Goal: Information Seeking & Learning: Learn about a topic

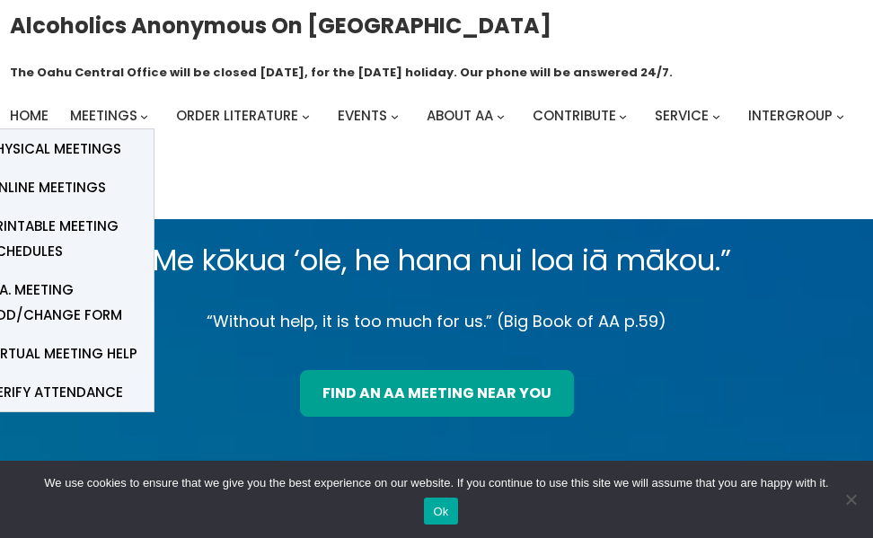
click at [100, 182] on span "Online Meetings" at bounding box center [46, 187] width 119 height 25
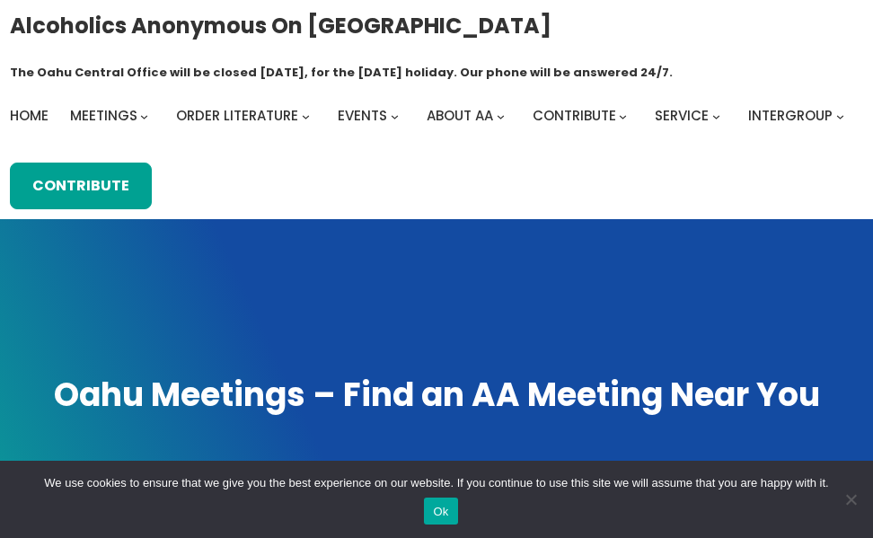
click at [452, 516] on button "Ok" at bounding box center [440, 510] width 33 height 27
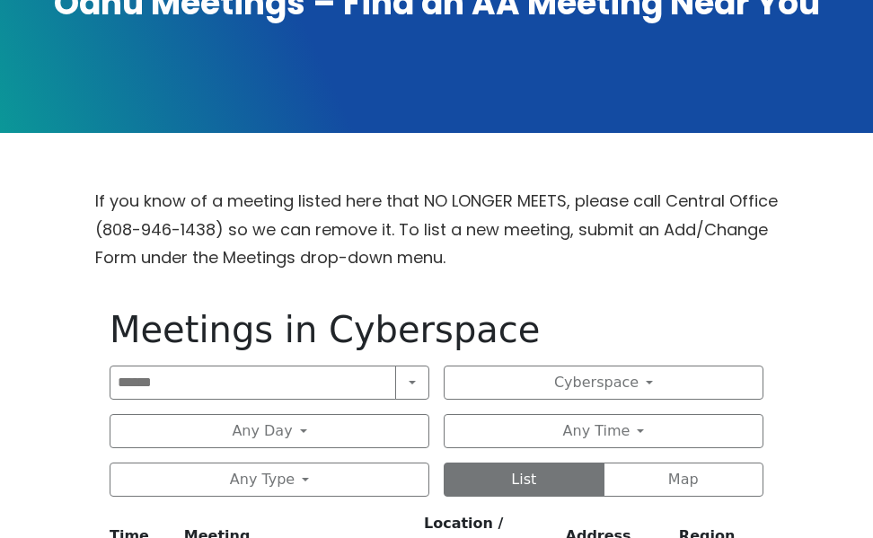
scroll to position [449, 0]
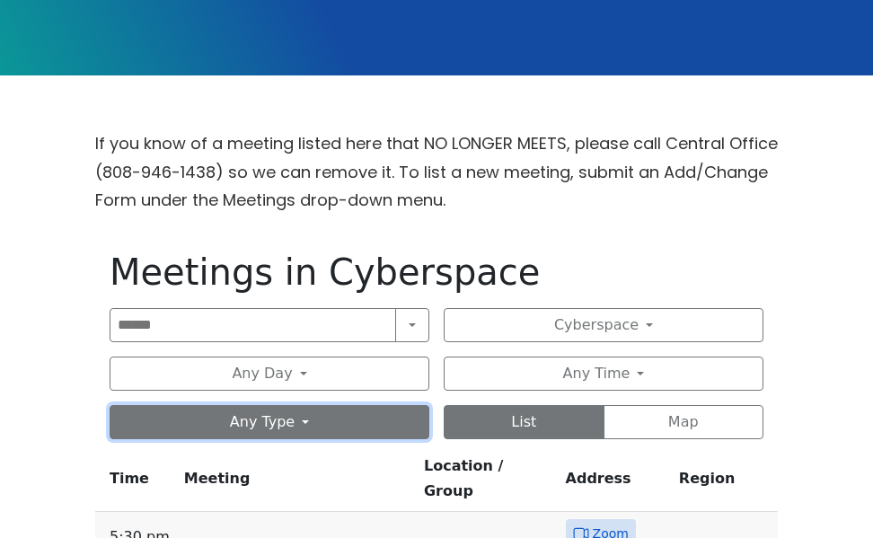
click at [386, 429] on button "Any Type" at bounding box center [270, 422] width 320 height 34
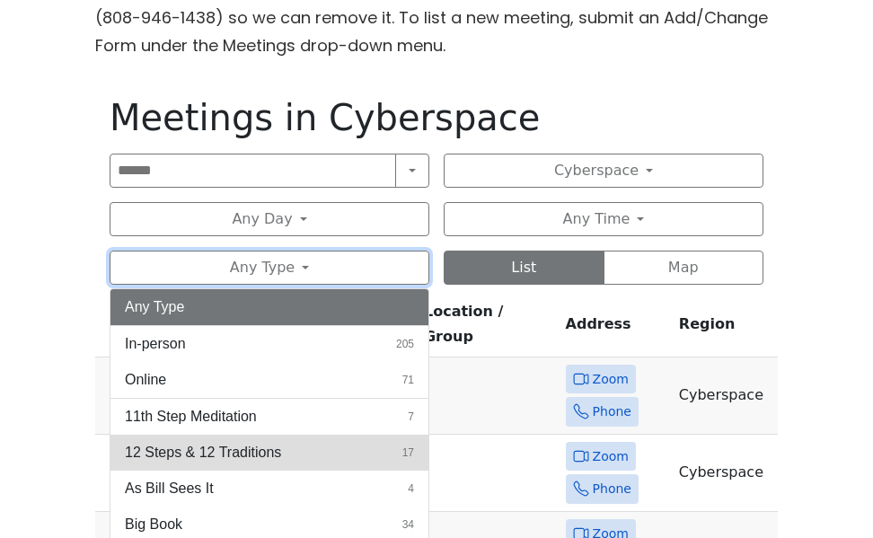
scroll to position [629, 0]
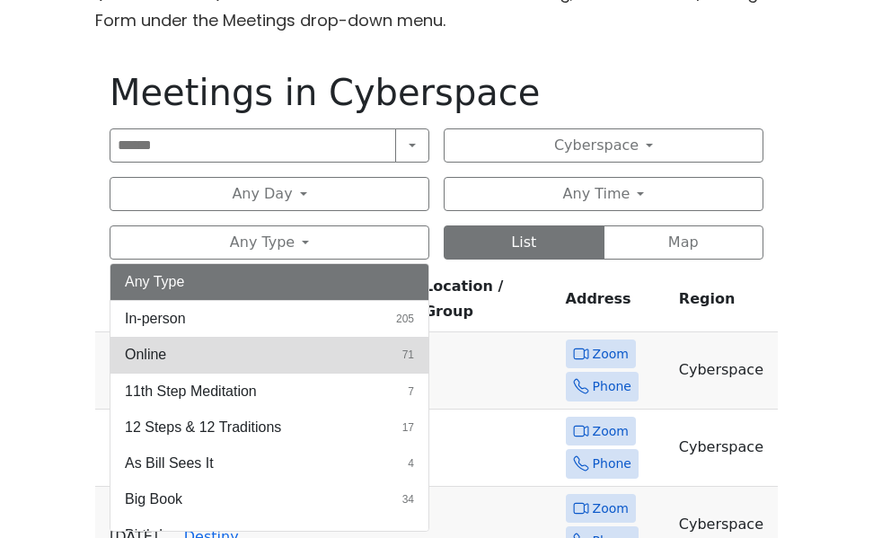
click at [361, 365] on button "Online 71" at bounding box center [269, 355] width 318 height 36
